Goal: Information Seeking & Learning: Understand process/instructions

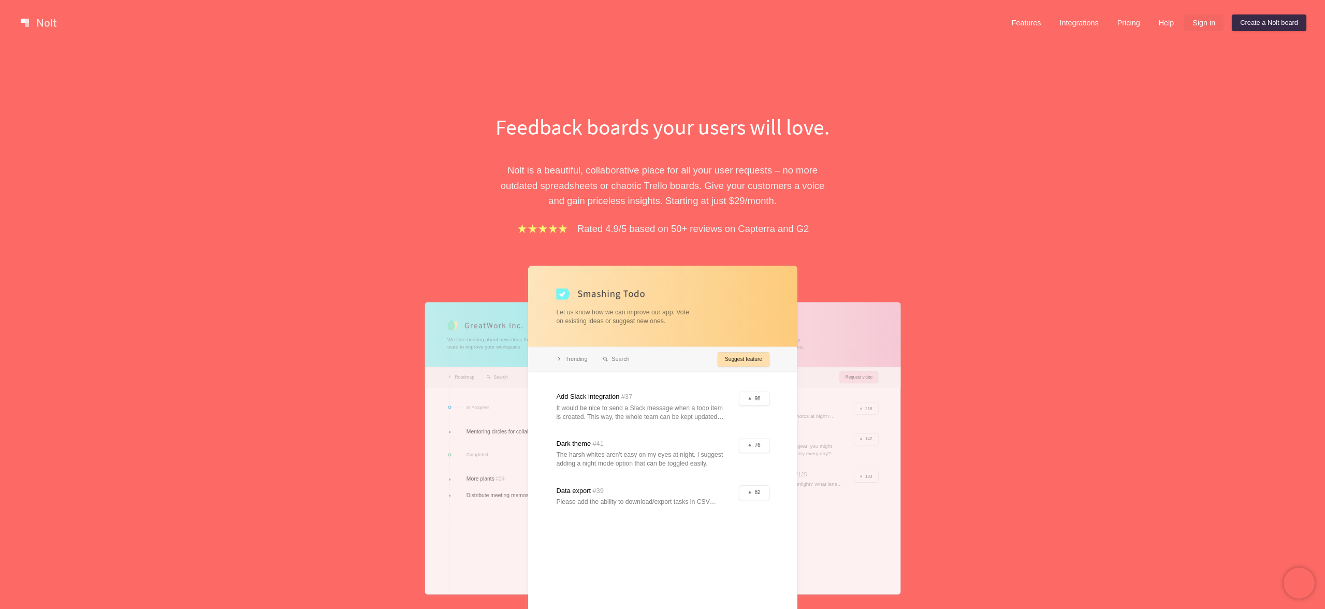
click at [1195, 22] on link "Sign in" at bounding box center [1203, 22] width 39 height 17
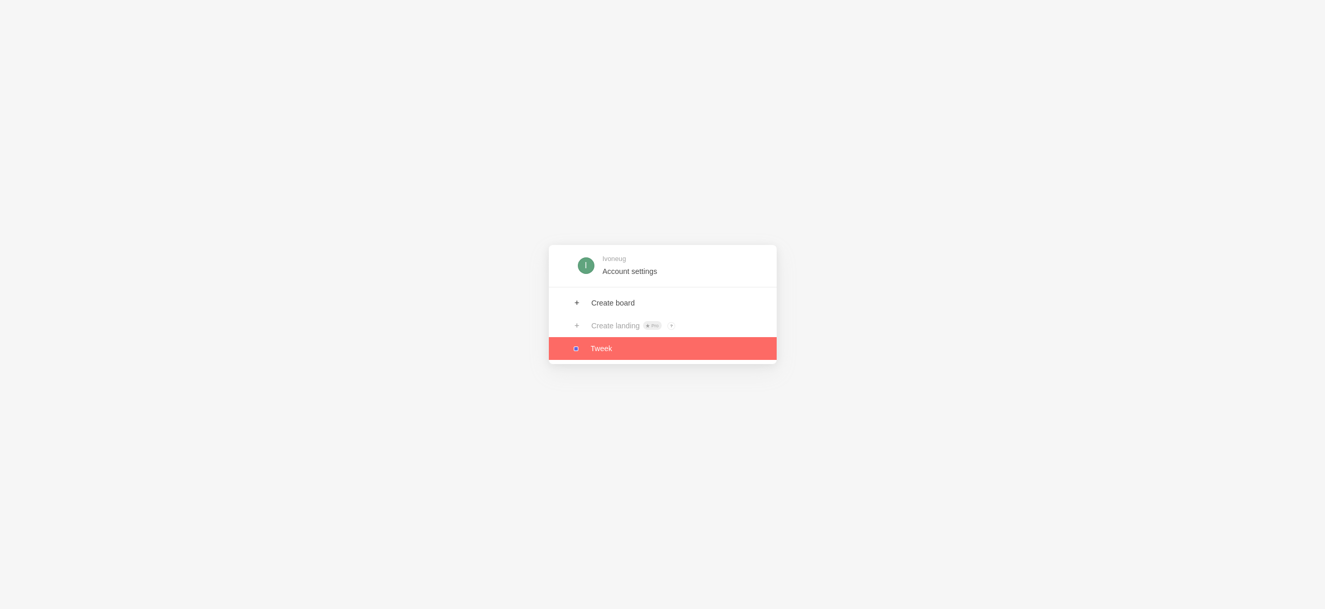
click at [597, 355] on link at bounding box center [663, 348] width 228 height 23
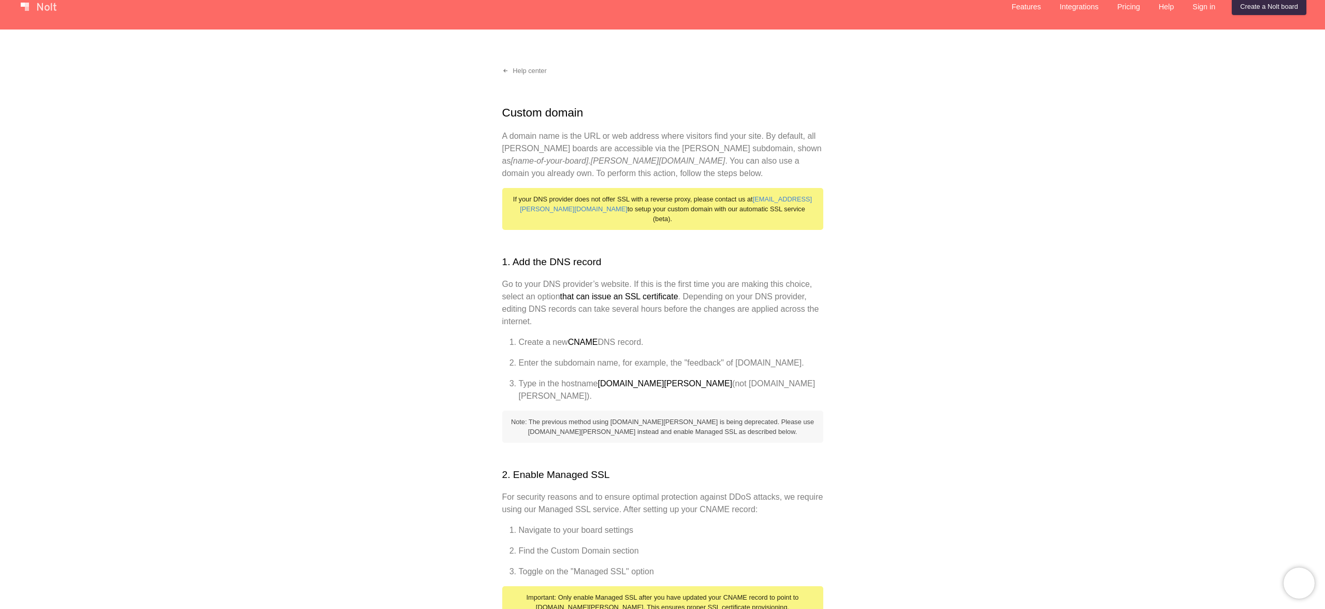
scroll to position [21, 0]
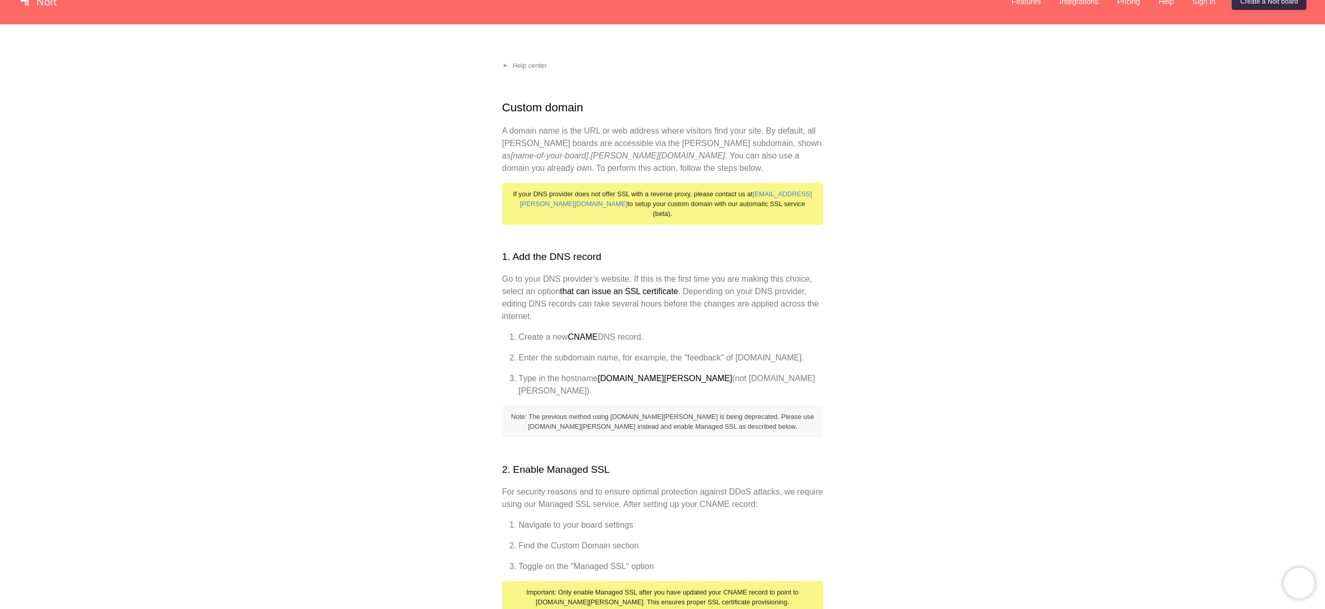
click at [618, 379] on strong "[DOMAIN_NAME][PERSON_NAME]" at bounding box center [665, 378] width 135 height 9
drag, startPoint x: 618, startPoint y: 379, endPoint x: 682, endPoint y: 378, distance: 63.7
click at [682, 378] on strong "[DOMAIN_NAME][PERSON_NAME]" at bounding box center [665, 378] width 135 height 9
copy strong "[DOMAIN_NAME][PERSON_NAME]"
click at [591, 375] on li "Type in the hostname [DOMAIN_NAME][PERSON_NAME] (not [DOMAIN_NAME][PERSON_NAME]…" at bounding box center [671, 384] width 304 height 25
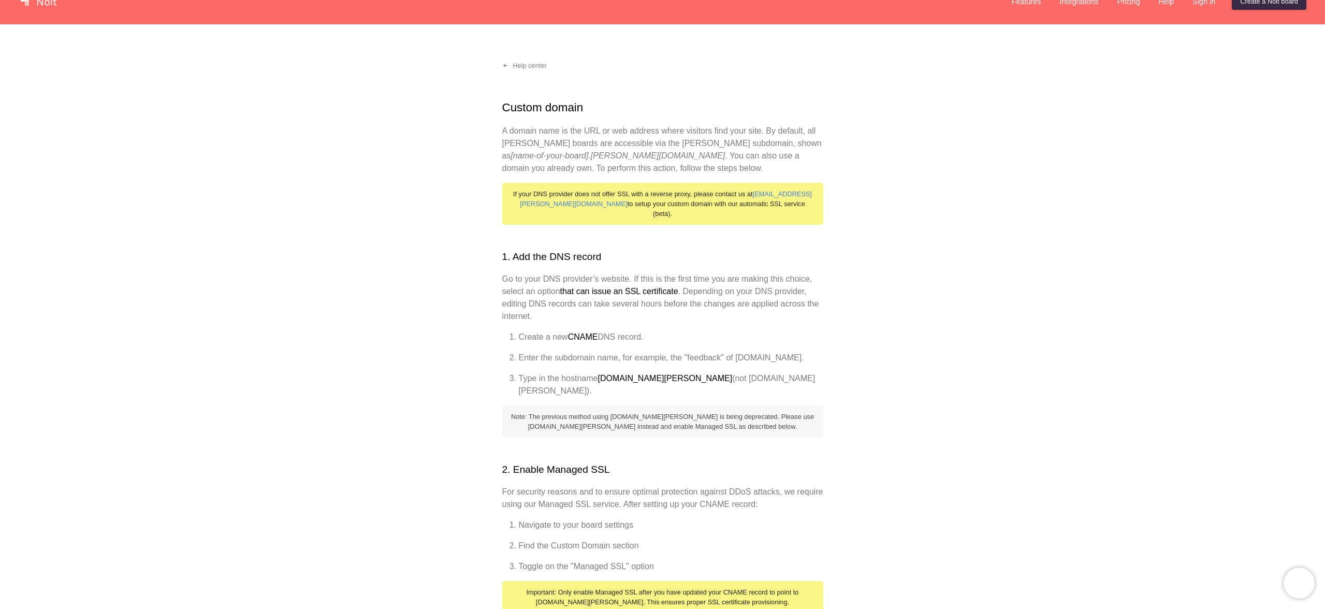
scroll to position [59, 0]
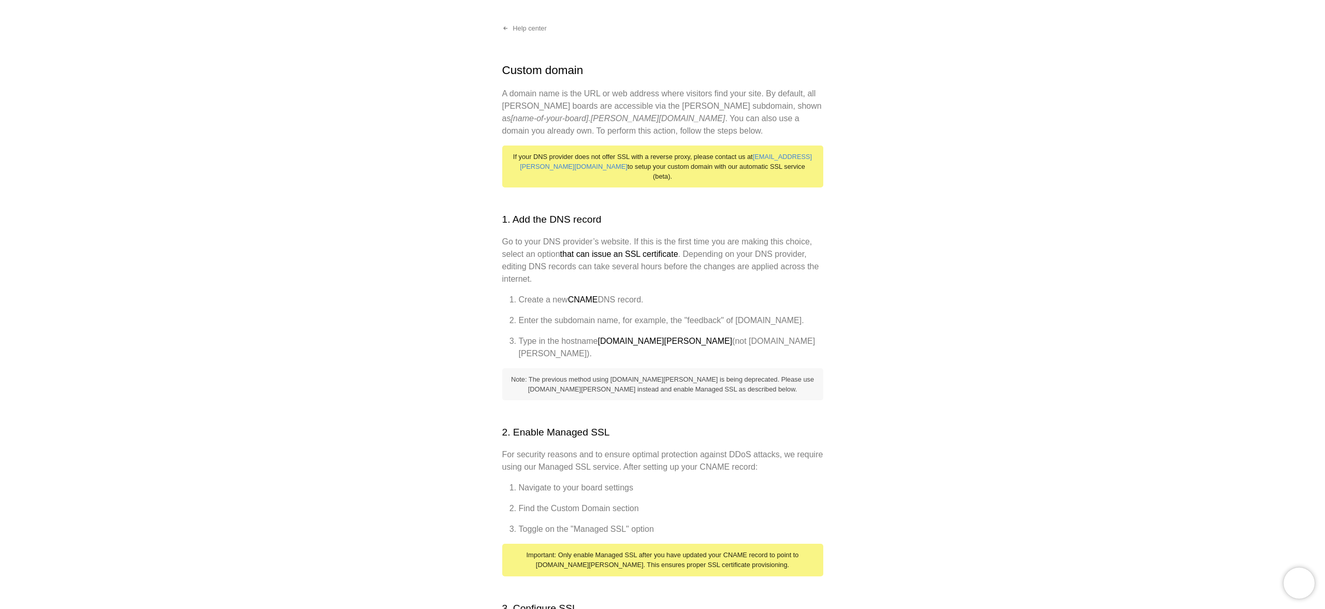
click at [580, 314] on li "Enter the subdomain name, for example, the "feedback" of [DOMAIN_NAME]." at bounding box center [671, 320] width 304 height 12
click at [580, 323] on li "Enter the subdomain name, for example, the "feedback" of [DOMAIN_NAME]." at bounding box center [671, 320] width 304 height 12
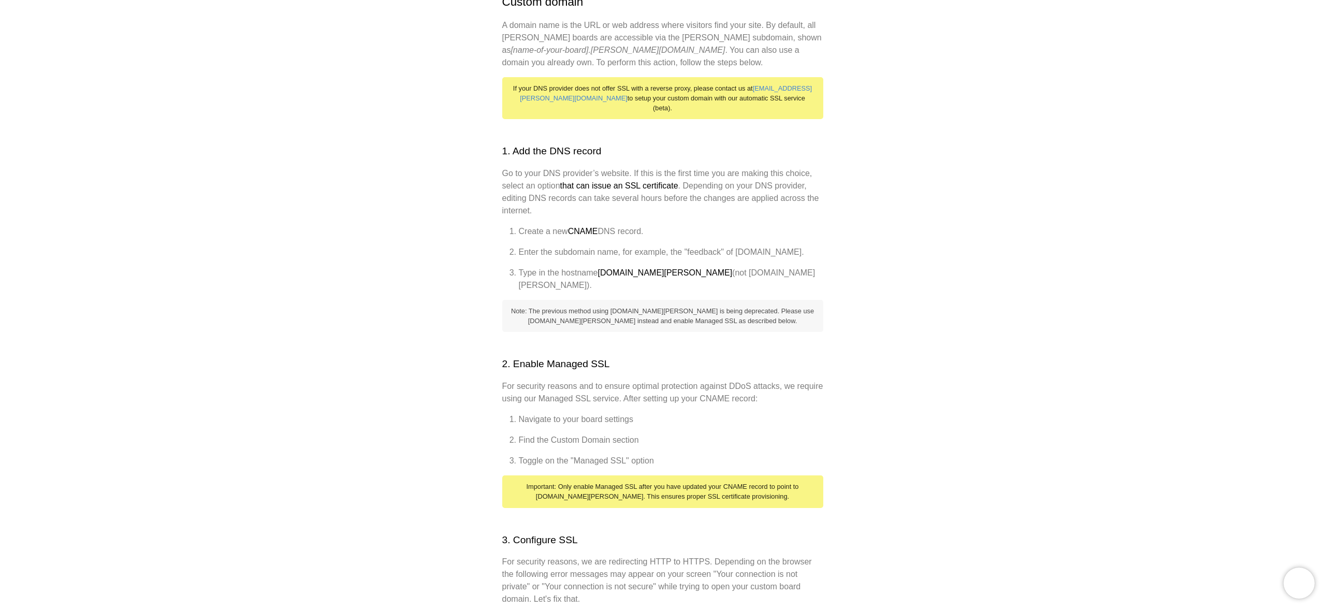
click at [751, 486] on div "Important: Only enable Managed SSL after you have updated your CNAME record to …" at bounding box center [662, 491] width 321 height 32
click at [761, 485] on div "Important: Only enable Managed SSL after you have updated your CNAME record to …" at bounding box center [662, 491] width 321 height 32
click at [663, 400] on div "Custom domain A domain name is the URL or web address where visitors find your …" at bounding box center [662, 494] width 321 height 1002
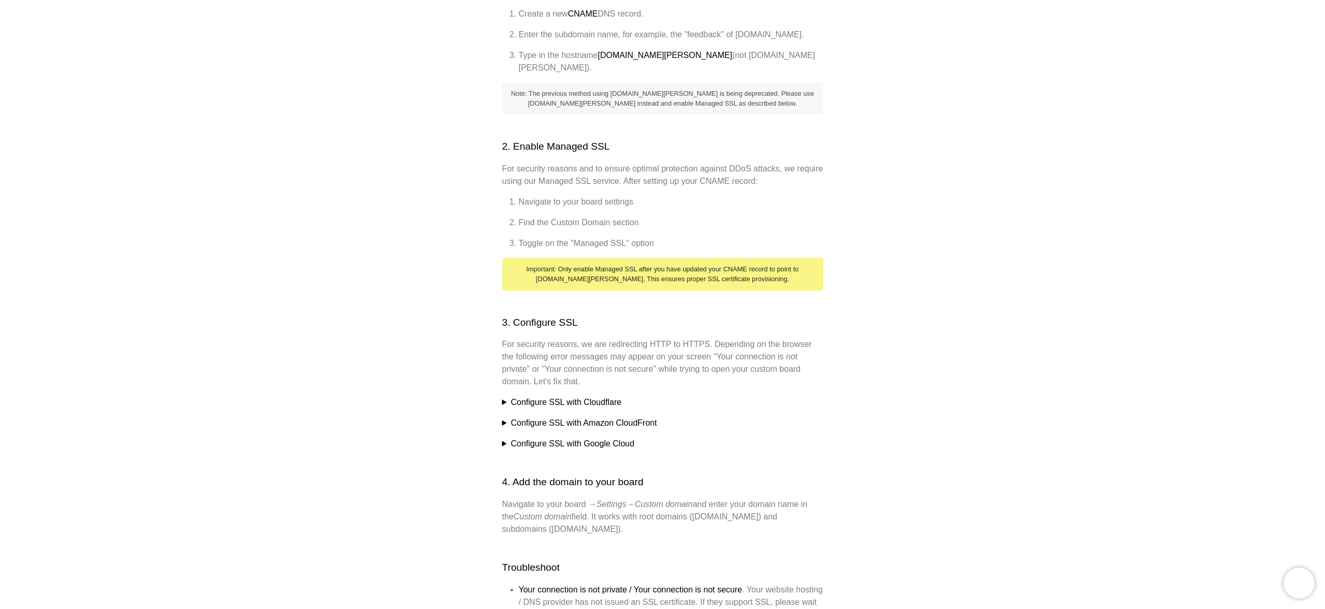
scroll to position [348, 0]
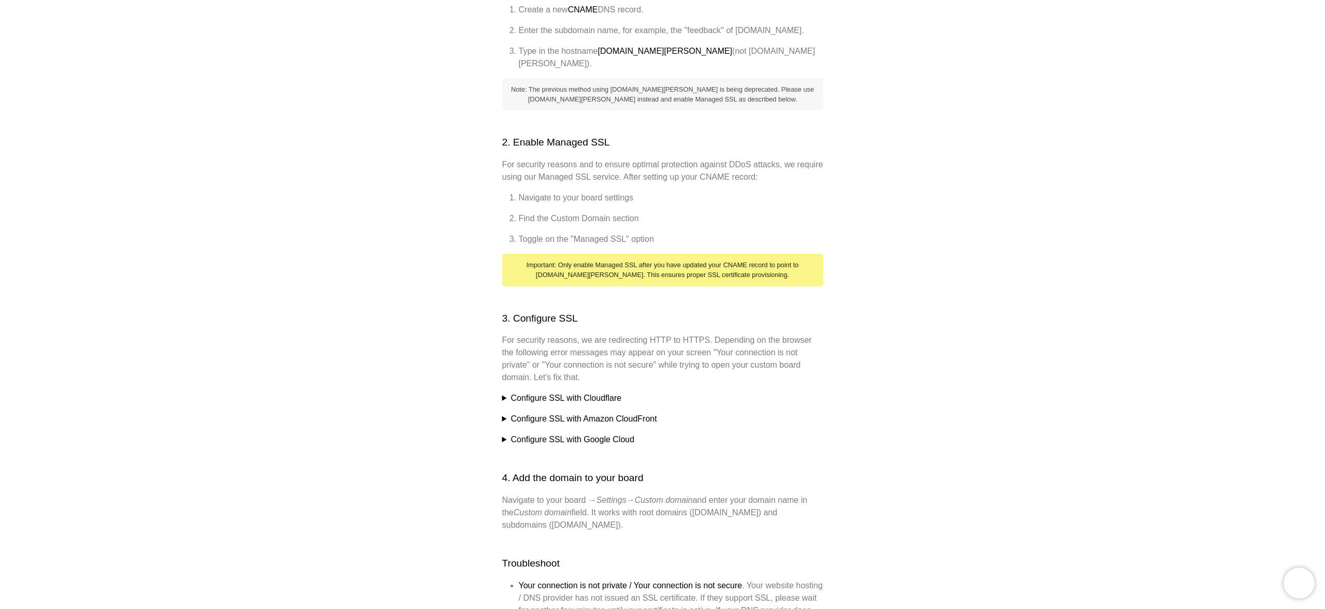
click at [524, 212] on li "Find the Custom Domain section" at bounding box center [671, 218] width 304 height 12
drag, startPoint x: 524, startPoint y: 207, endPoint x: 624, endPoint y: 207, distance: 99.9
click at [624, 212] on li "Find the Custom Domain section" at bounding box center [671, 218] width 304 height 12
click at [521, 233] on li "Toggle on the "Managed SSL" option" at bounding box center [671, 239] width 304 height 12
drag, startPoint x: 521, startPoint y: 228, endPoint x: 648, endPoint y: 228, distance: 127.4
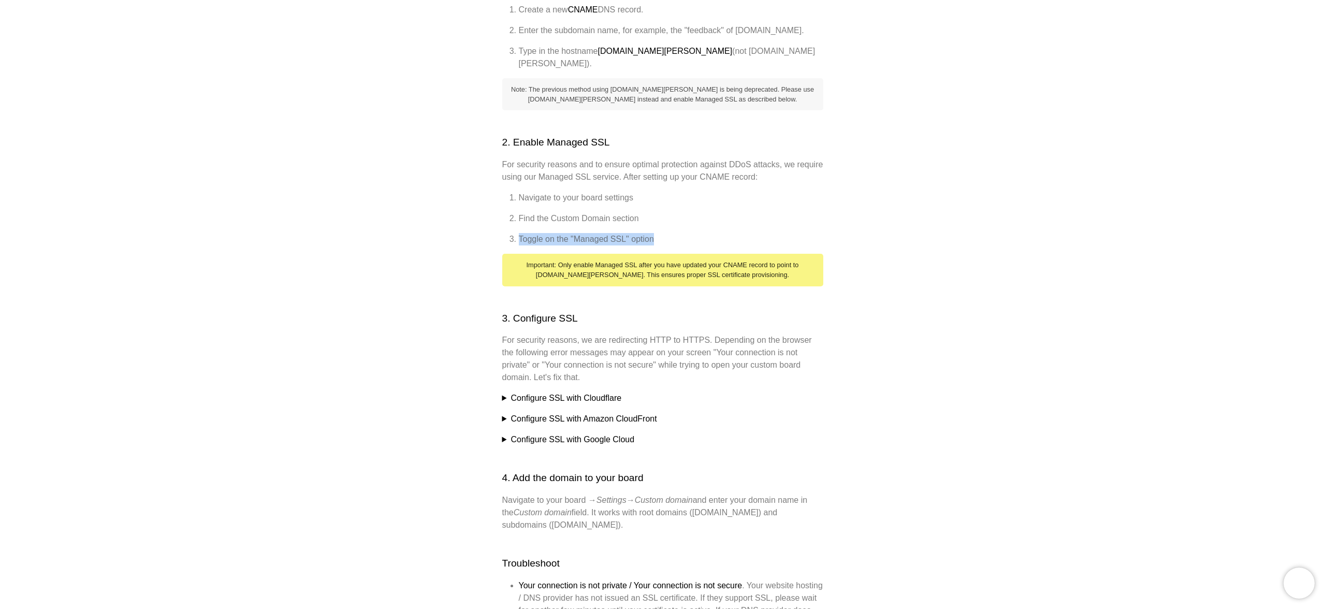
click at [648, 233] on li "Toggle on the "Managed SSL" option" at bounding box center [671, 239] width 304 height 12
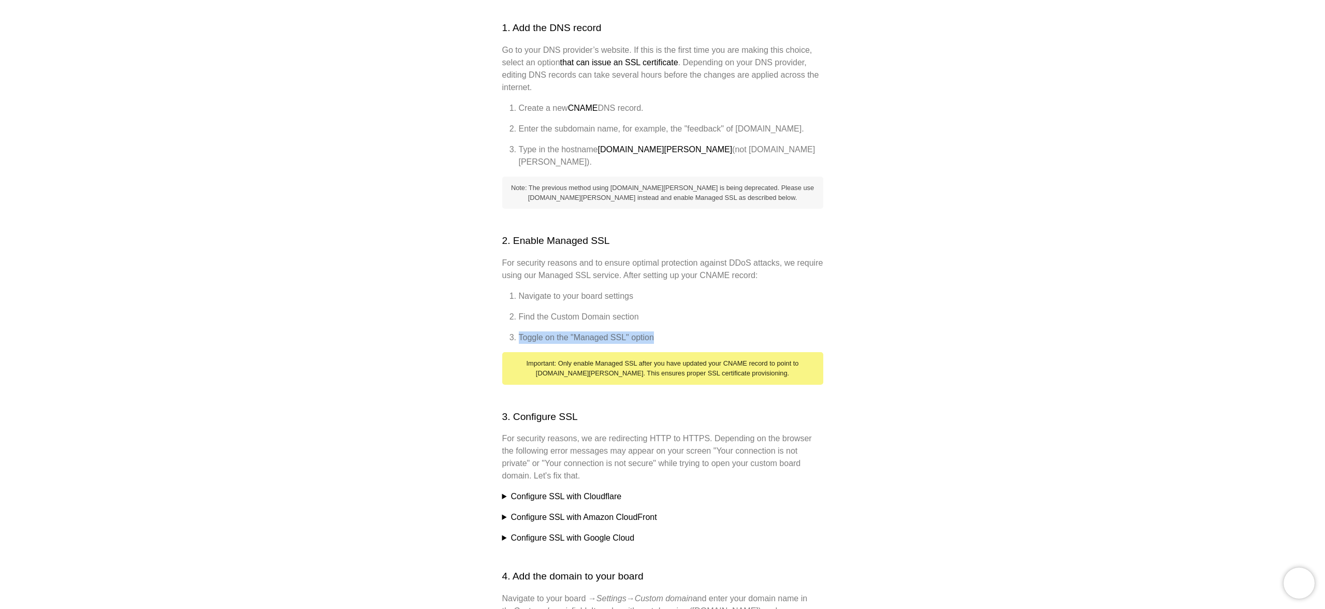
scroll to position [222, 0]
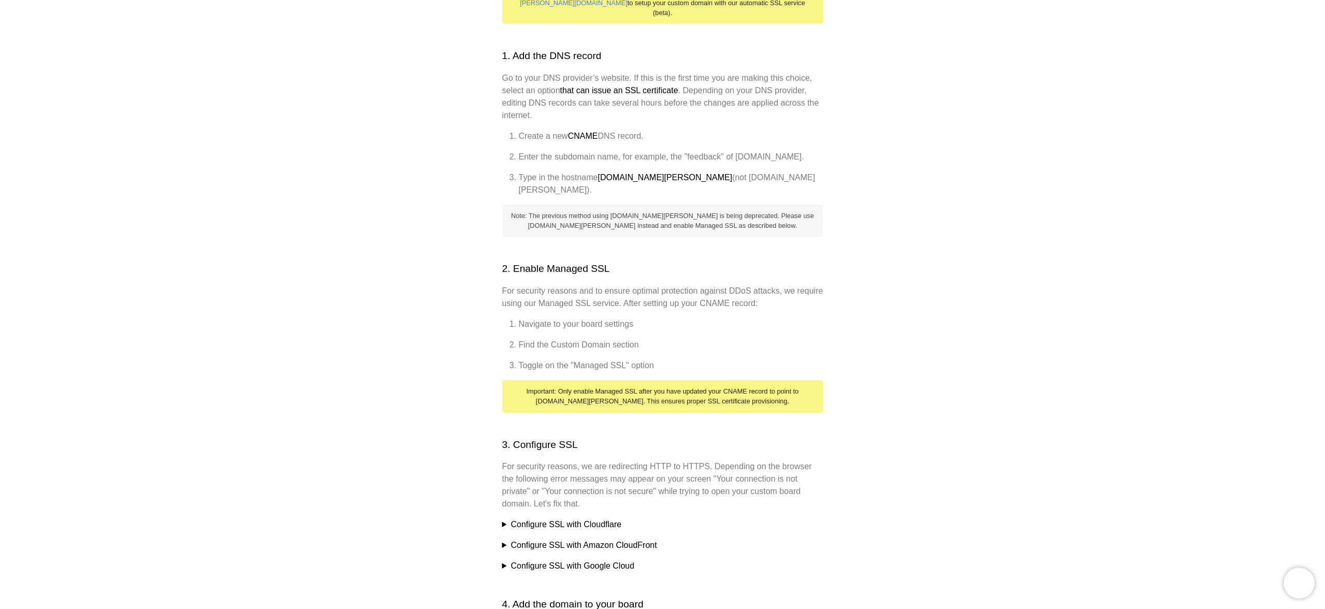
click at [567, 86] on strong "that can issue an SSL certificate" at bounding box center [619, 90] width 118 height 9
drag, startPoint x: 567, startPoint y: 79, endPoint x: 680, endPoint y: 79, distance: 112.9
click at [678, 86] on strong "that can issue an SSL certificate" at bounding box center [619, 90] width 118 height 9
click at [643, 86] on strong "that can issue an SSL certificate" at bounding box center [619, 90] width 118 height 9
click at [642, 206] on div "Note: The previous method using [DOMAIN_NAME][PERSON_NAME] is being deprecated.…" at bounding box center [662, 221] width 321 height 32
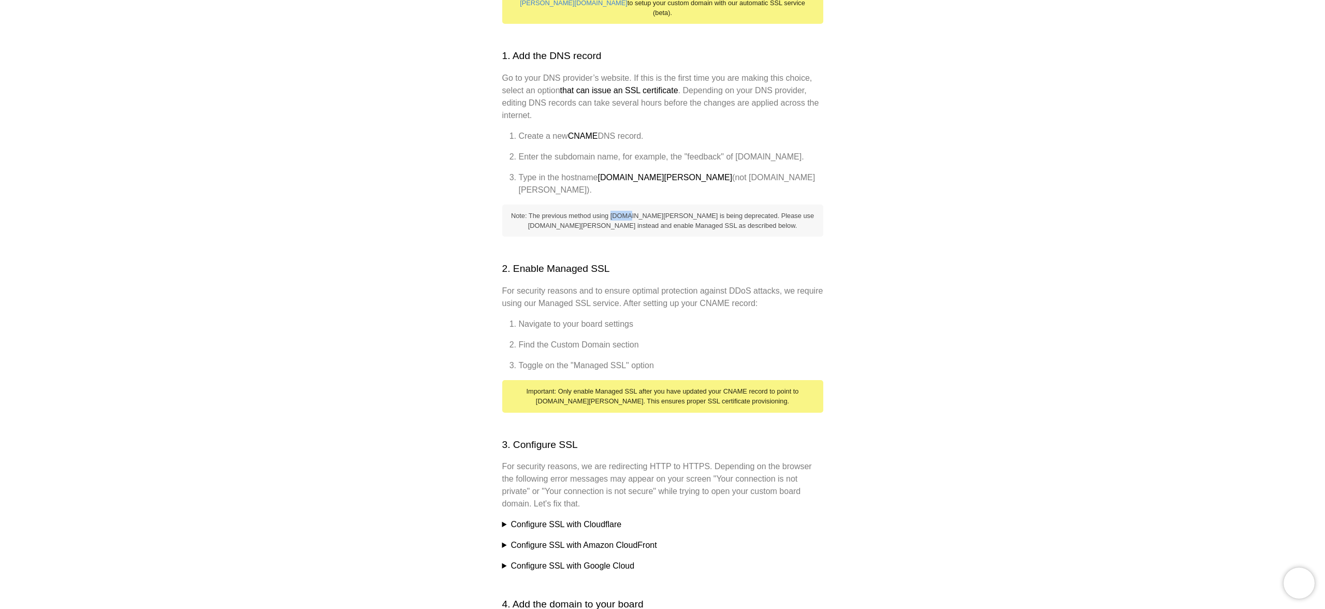
click at [642, 206] on div "Note: The previous method using [DOMAIN_NAME][PERSON_NAME] is being deprecated.…" at bounding box center [662, 221] width 321 height 32
click at [595, 137] on ol "Create a new CNAME DNS record. Enter the subdomain name, for example, the "feed…" at bounding box center [662, 163] width 321 height 66
click at [630, 130] on li "Create a new CNAME DNS record." at bounding box center [671, 136] width 304 height 12
click at [590, 151] on li "Enter the subdomain name, for example, the "feedback" of [DOMAIN_NAME]." at bounding box center [671, 157] width 304 height 12
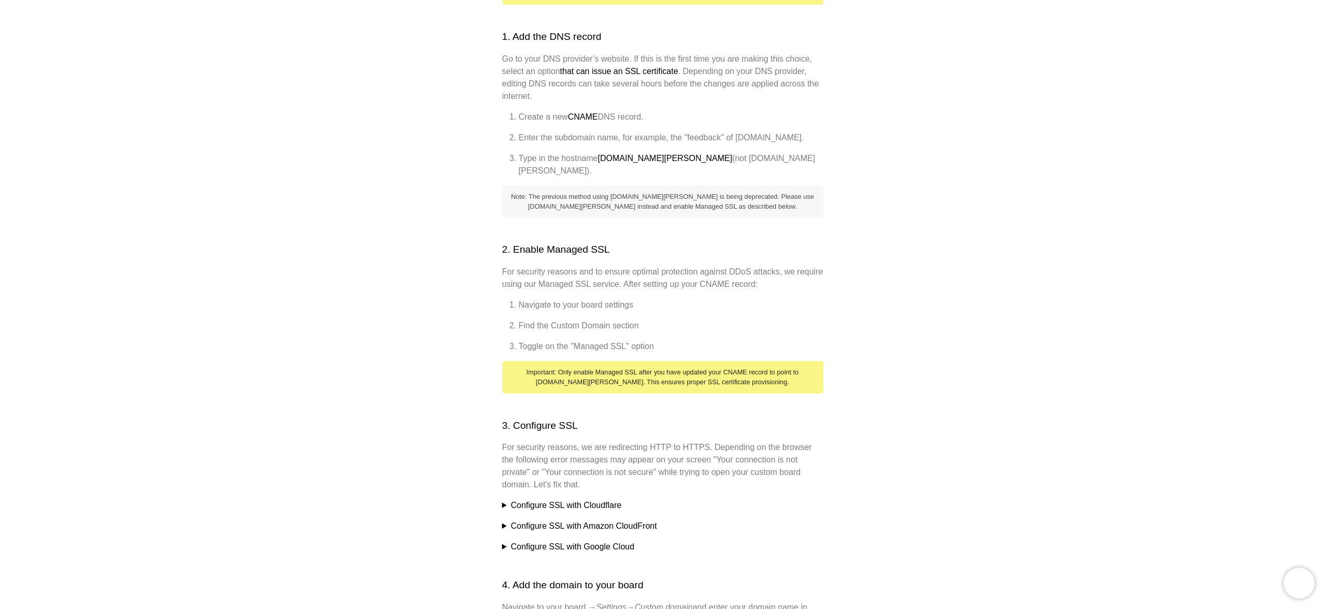
scroll to position [243, 0]
click at [534, 297] on li "Navigate to your board settings" at bounding box center [671, 303] width 304 height 12
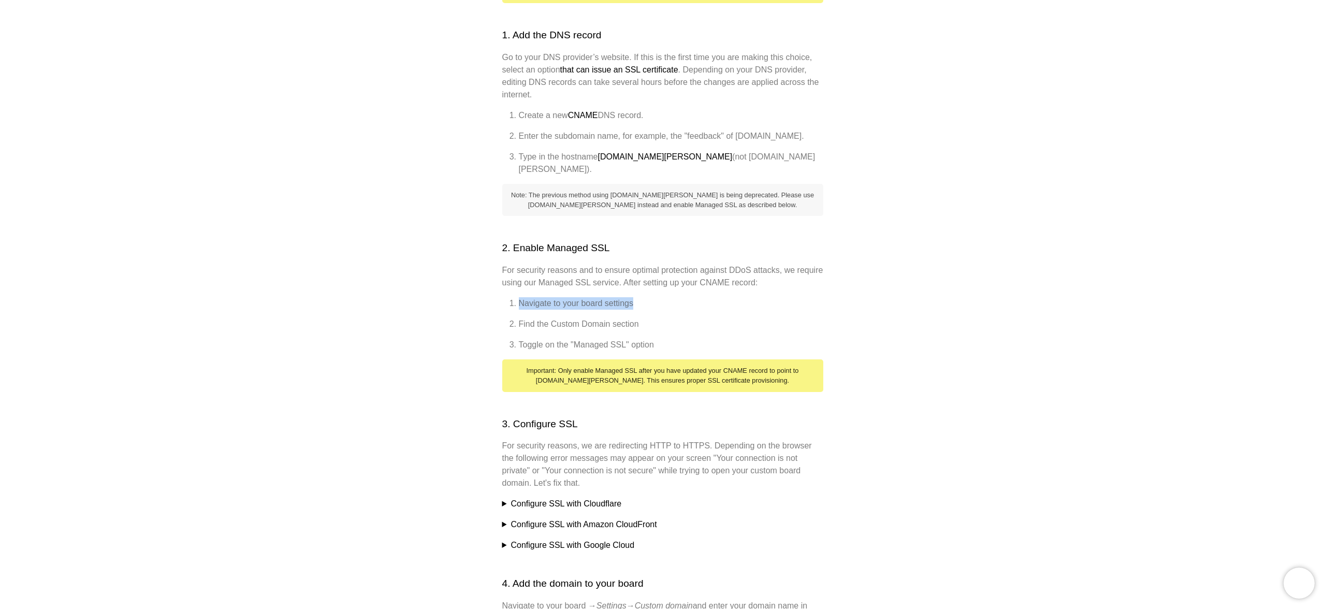
drag, startPoint x: 534, startPoint y: 291, endPoint x: 629, endPoint y: 295, distance: 94.8
click at [629, 297] on li "Navigate to your board settings" at bounding box center [671, 303] width 304 height 12
click at [522, 318] on li "Find the Custom Domain section" at bounding box center [671, 324] width 304 height 12
drag, startPoint x: 522, startPoint y: 317, endPoint x: 622, endPoint y: 317, distance: 99.9
click at [622, 318] on li "Find the Custom Domain section" at bounding box center [671, 324] width 304 height 12
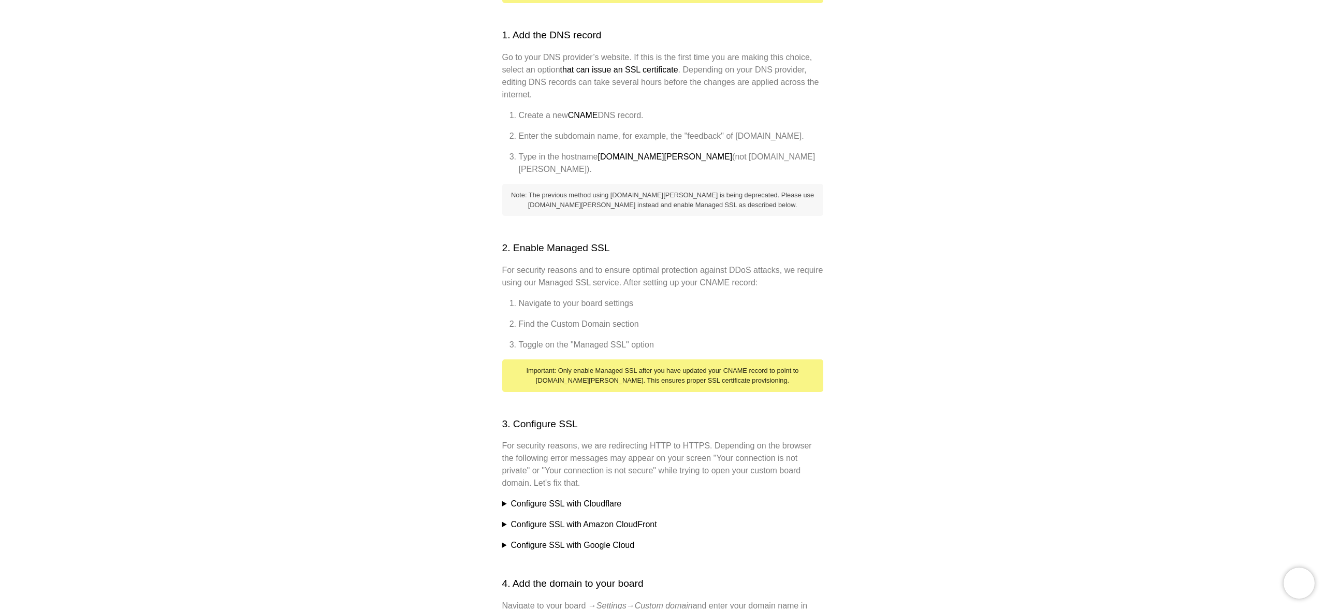
click at [519, 339] on li "Toggle on the "Managed SSL" option" at bounding box center [671, 345] width 304 height 12
drag, startPoint x: 518, startPoint y: 338, endPoint x: 635, endPoint y: 338, distance: 116.5
click at [635, 339] on li "Toggle on the "Managed SSL" option" at bounding box center [671, 345] width 304 height 12
click at [625, 359] on div "Important: Only enable Managed SSL after you have updated your CNAME record to …" at bounding box center [662, 375] width 321 height 32
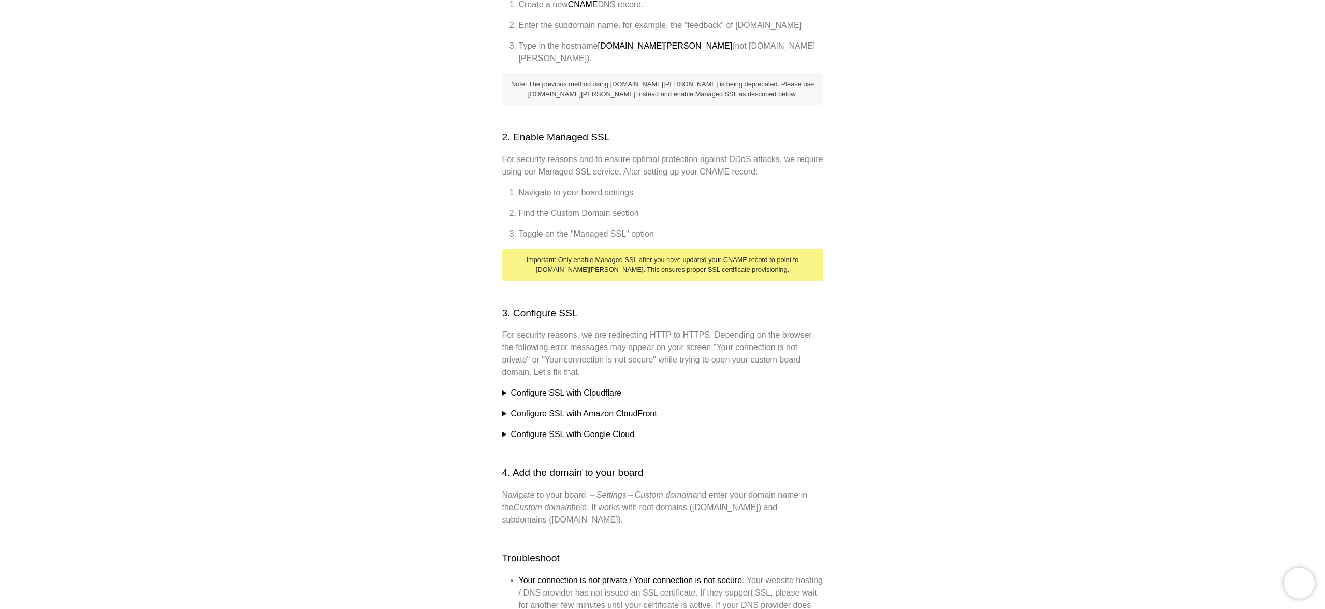
scroll to position [358, 0]
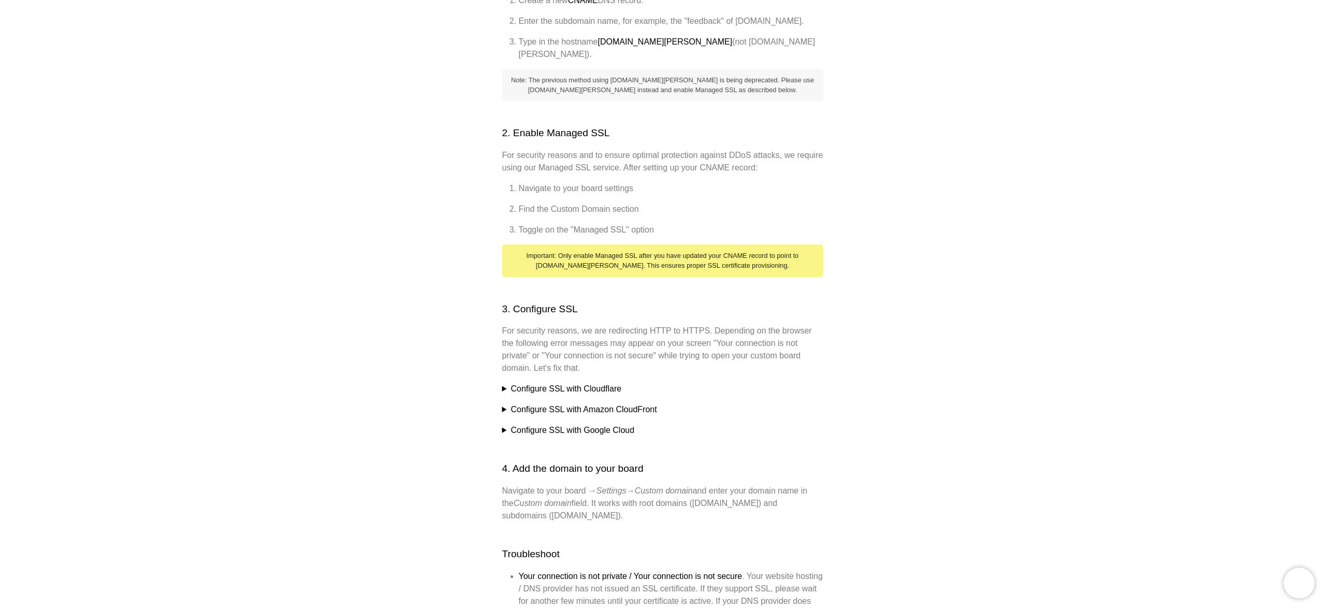
click at [504, 325] on p "For security reasons, we are redirecting HTTP to HTTPS. Depending on the browse…" at bounding box center [662, 350] width 321 height 50
drag, startPoint x: 504, startPoint y: 322, endPoint x: 668, endPoint y: 322, distance: 164.1
click at [668, 325] on p "For security reasons, we are redirecting HTTP to HTTPS. Depending on the browse…" at bounding box center [662, 350] width 321 height 50
click at [657, 325] on p "For security reasons, we are redirecting HTTP to HTTPS. Depending on the browse…" at bounding box center [662, 350] width 321 height 50
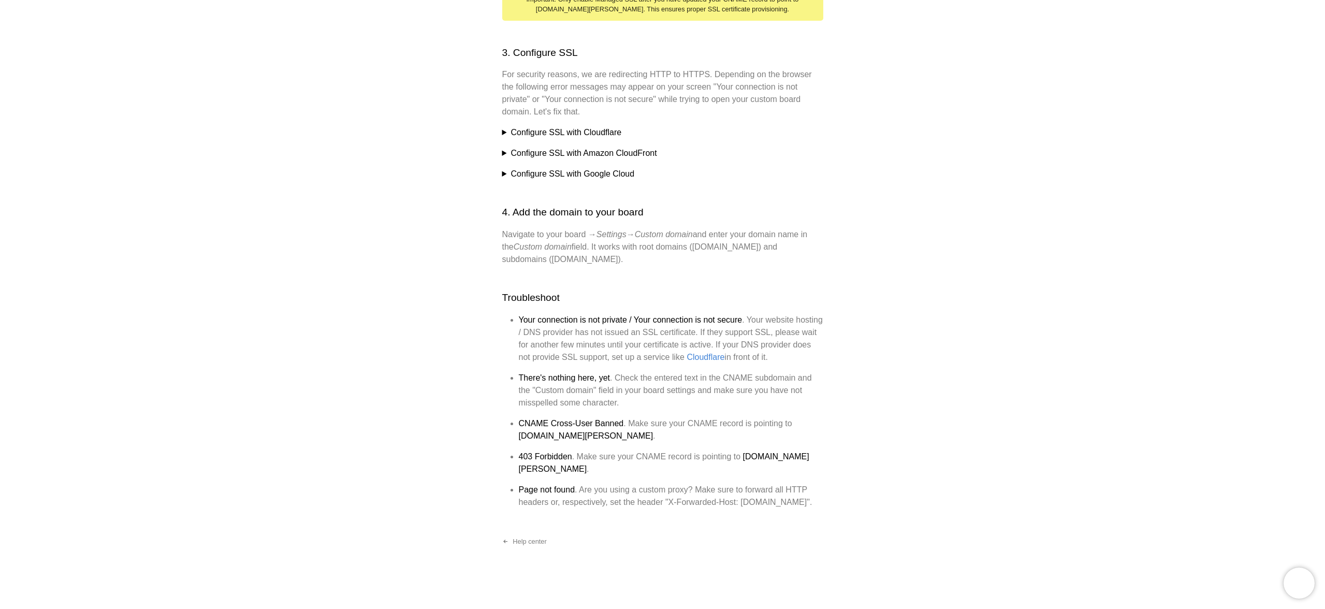
scroll to position [620, 0]
click at [687, 385] on li "There's nothing here, yet . Check the entered text in the CNAME subdomain and t…" at bounding box center [671, 387] width 304 height 37
click at [613, 313] on li "Your connection is not private / Your connection is not secure . Your website h…" at bounding box center [671, 336] width 304 height 50
click at [604, 454] on li "403 Forbidden . Make sure your CNAME record is pointing to [DOMAIN_NAME][PERSON…" at bounding box center [671, 459] width 304 height 25
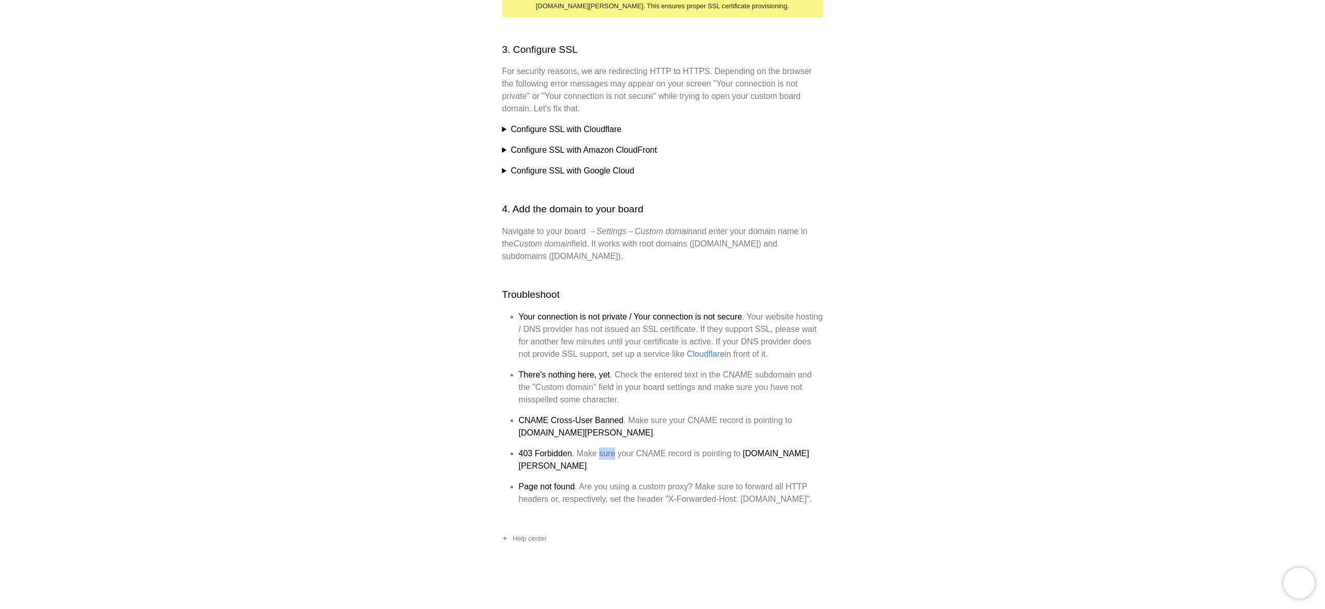
click at [604, 454] on li "403 Forbidden . Make sure your CNAME record is pointing to [DOMAIN_NAME][PERSON…" at bounding box center [671, 459] width 304 height 25
click at [561, 376] on strong "There's nothing here, yet" at bounding box center [565, 374] width 92 height 9
click at [525, 453] on strong "403 Forbidden" at bounding box center [545, 453] width 53 height 9
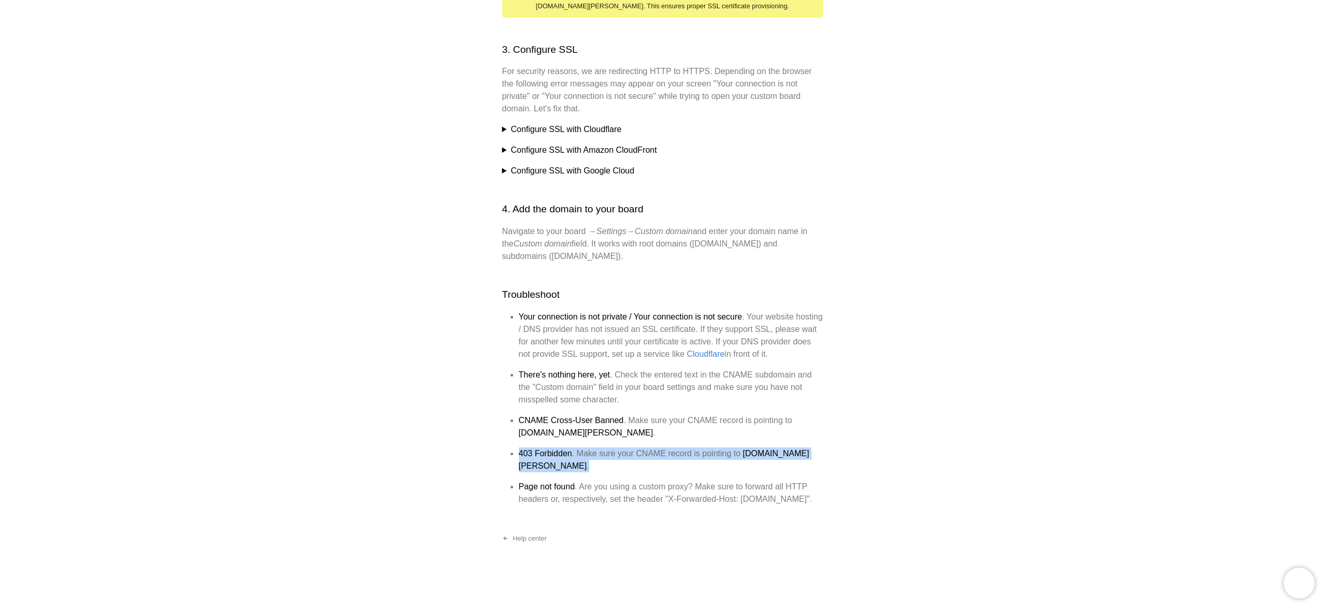
copy li "403 Forbidden . Make sure your CNAME record is pointing to [DOMAIN_NAME][PERSON…"
click at [525, 453] on strong "403 Forbidden" at bounding box center [545, 453] width 53 height 9
